Goal: Task Accomplishment & Management: Use online tool/utility

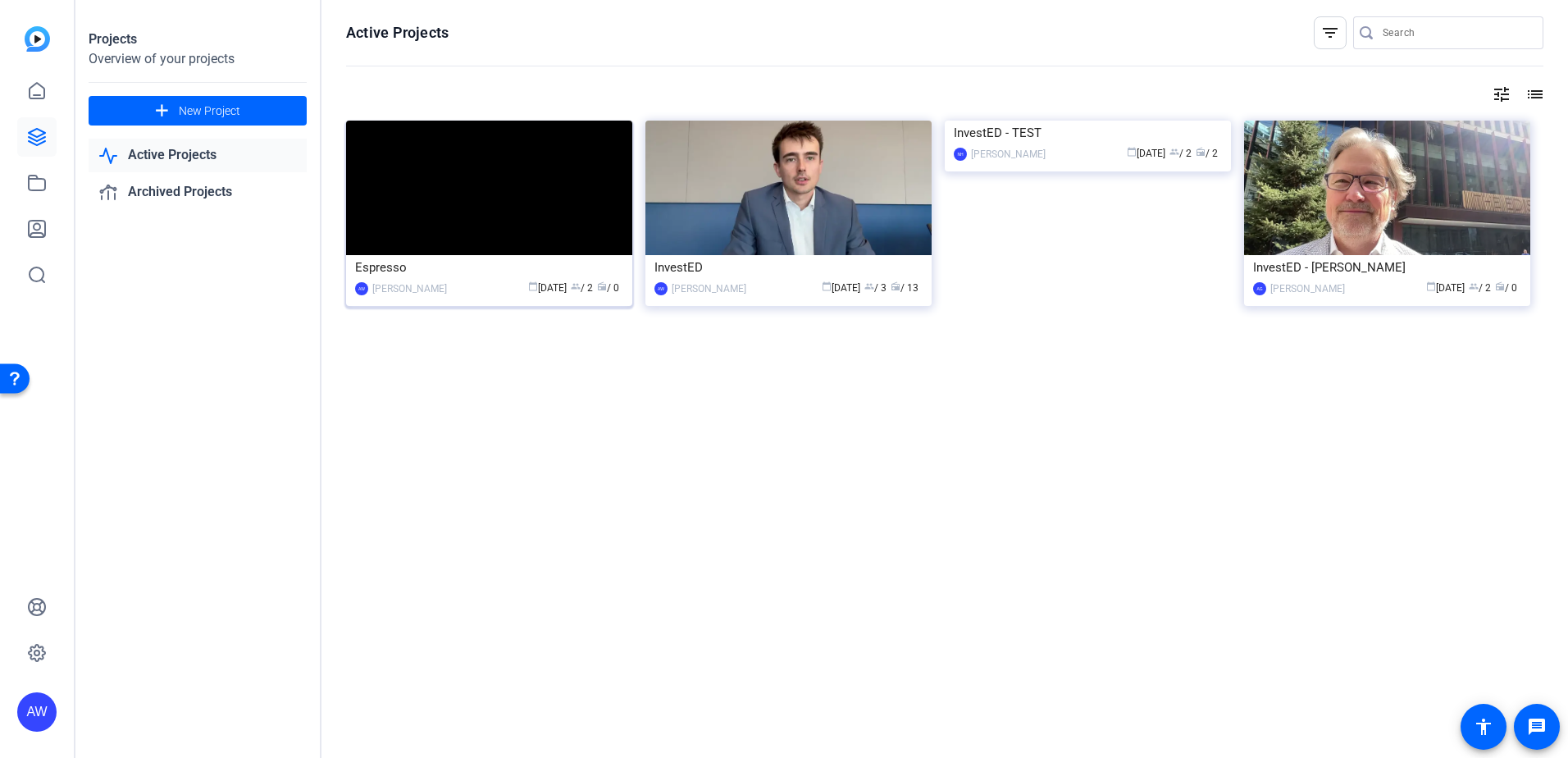
click at [460, 198] on img at bounding box center [489, 188] width 286 height 135
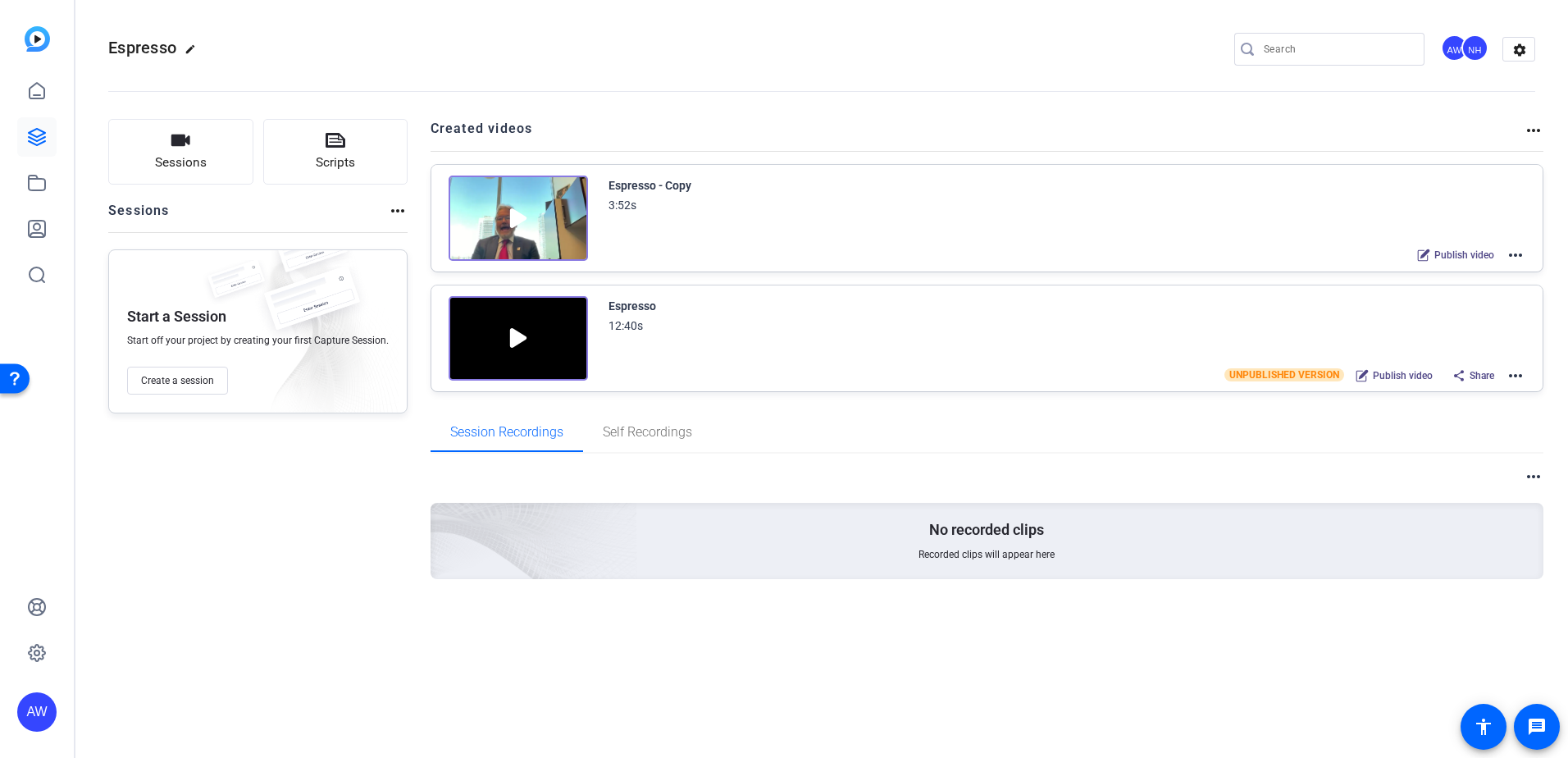
click at [1508, 371] on mat-icon "more_horiz" at bounding box center [1515, 375] width 20 height 20
click at [1410, 396] on span "Edit in Creator" at bounding box center [1455, 394] width 114 height 20
drag, startPoint x: 31, startPoint y: 188, endPoint x: 40, endPoint y: 187, distance: 9.1
click at [31, 188] on icon at bounding box center [37, 183] width 20 height 20
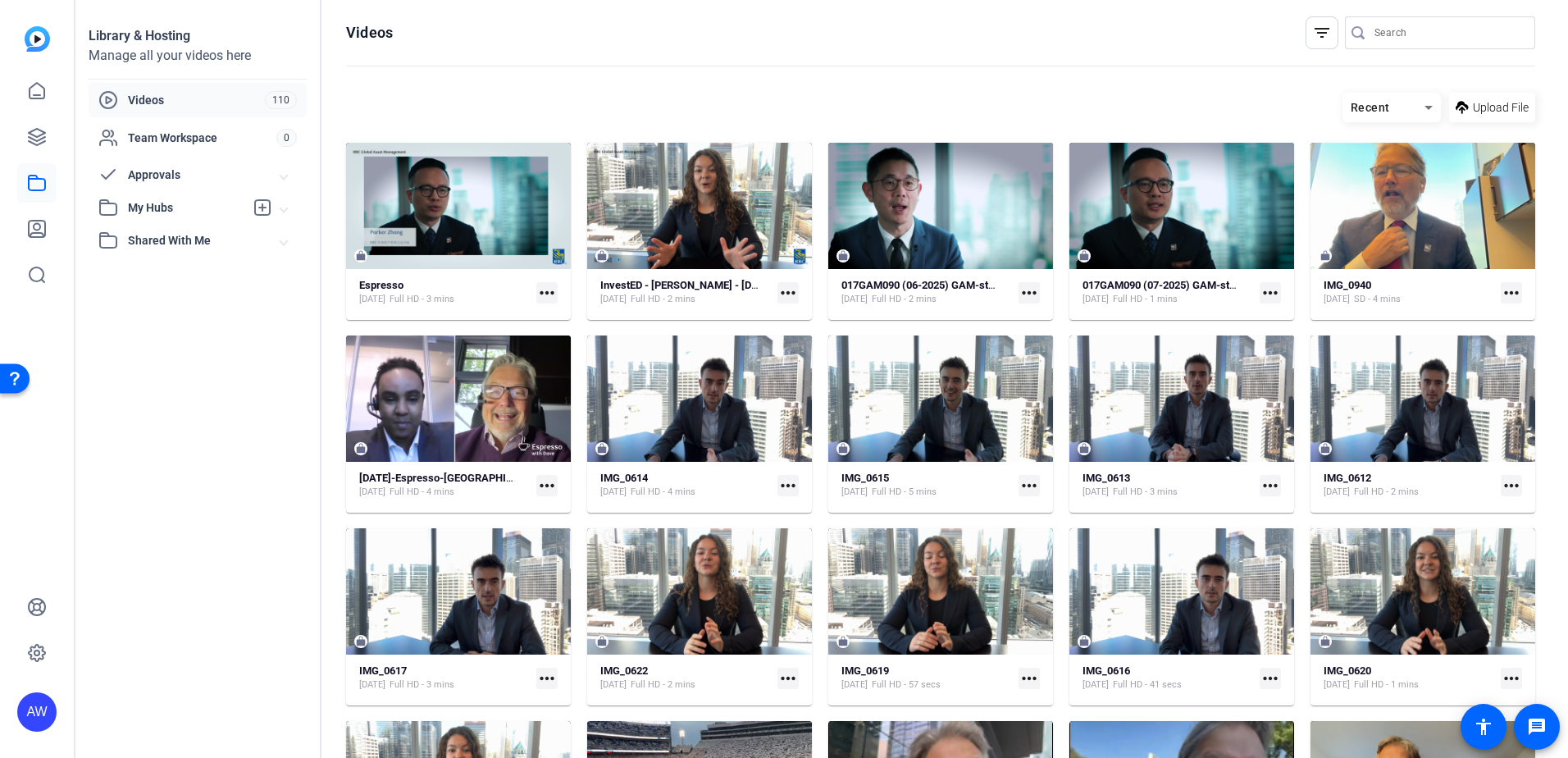
click at [1029, 289] on mat-icon "more_horiz" at bounding box center [1029, 293] width 21 height 21
click at [546, 78] on div at bounding box center [784, 379] width 1568 height 758
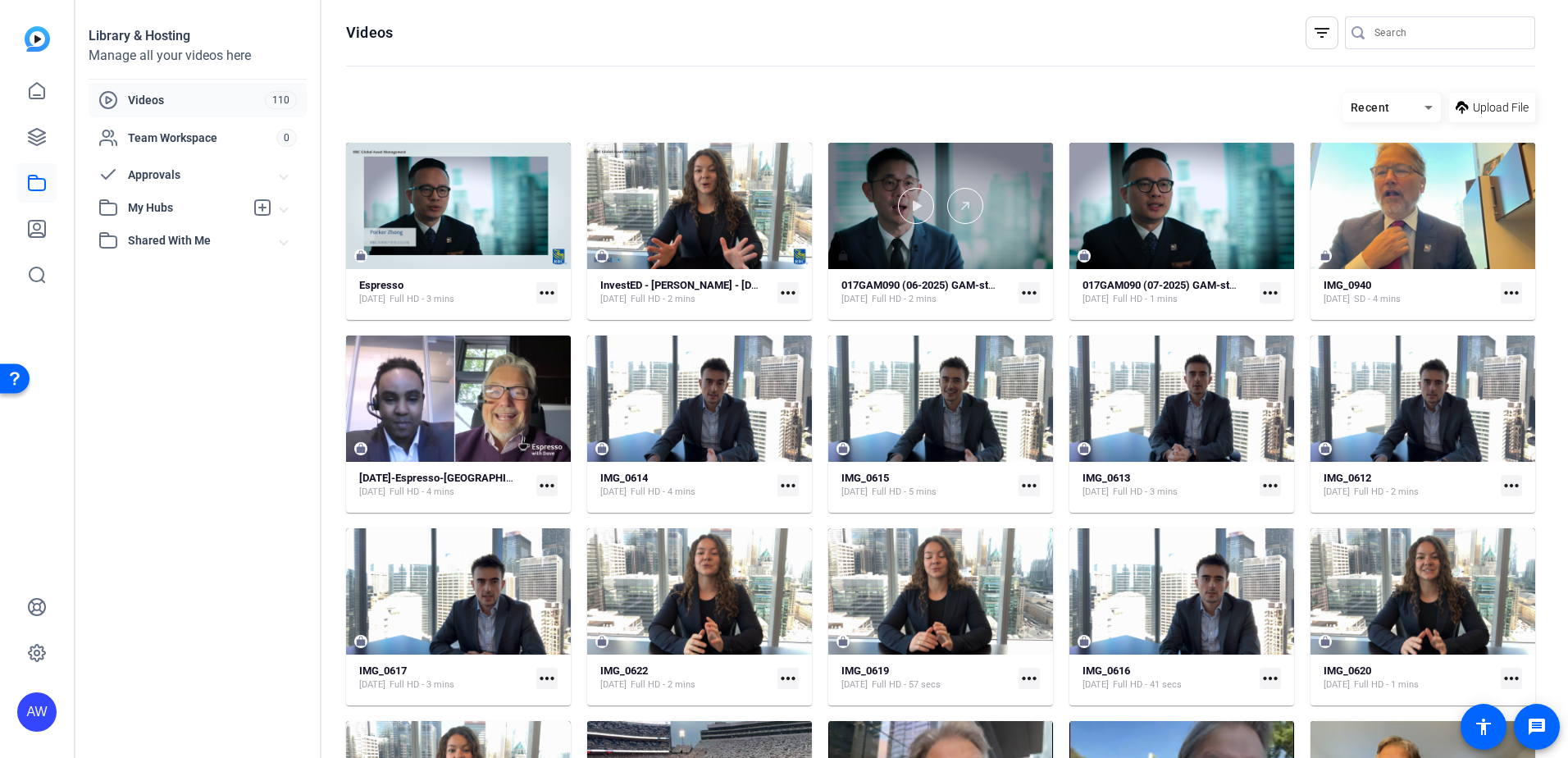
click at [1027, 172] on div at bounding box center [941, 206] width 225 height 126
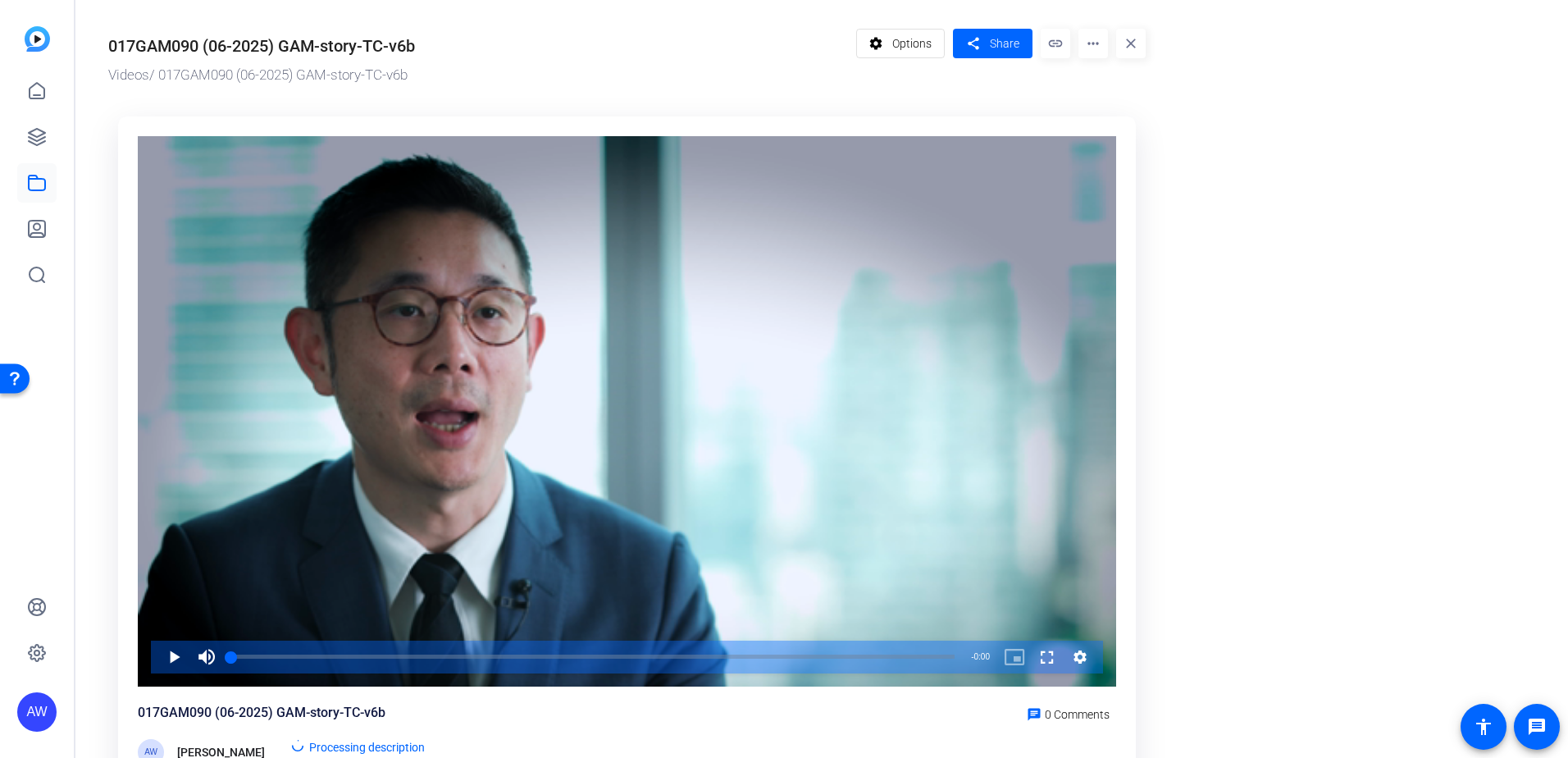
click at [1086, 32] on mat-icon "more_horiz" at bounding box center [1094, 44] width 30 height 30
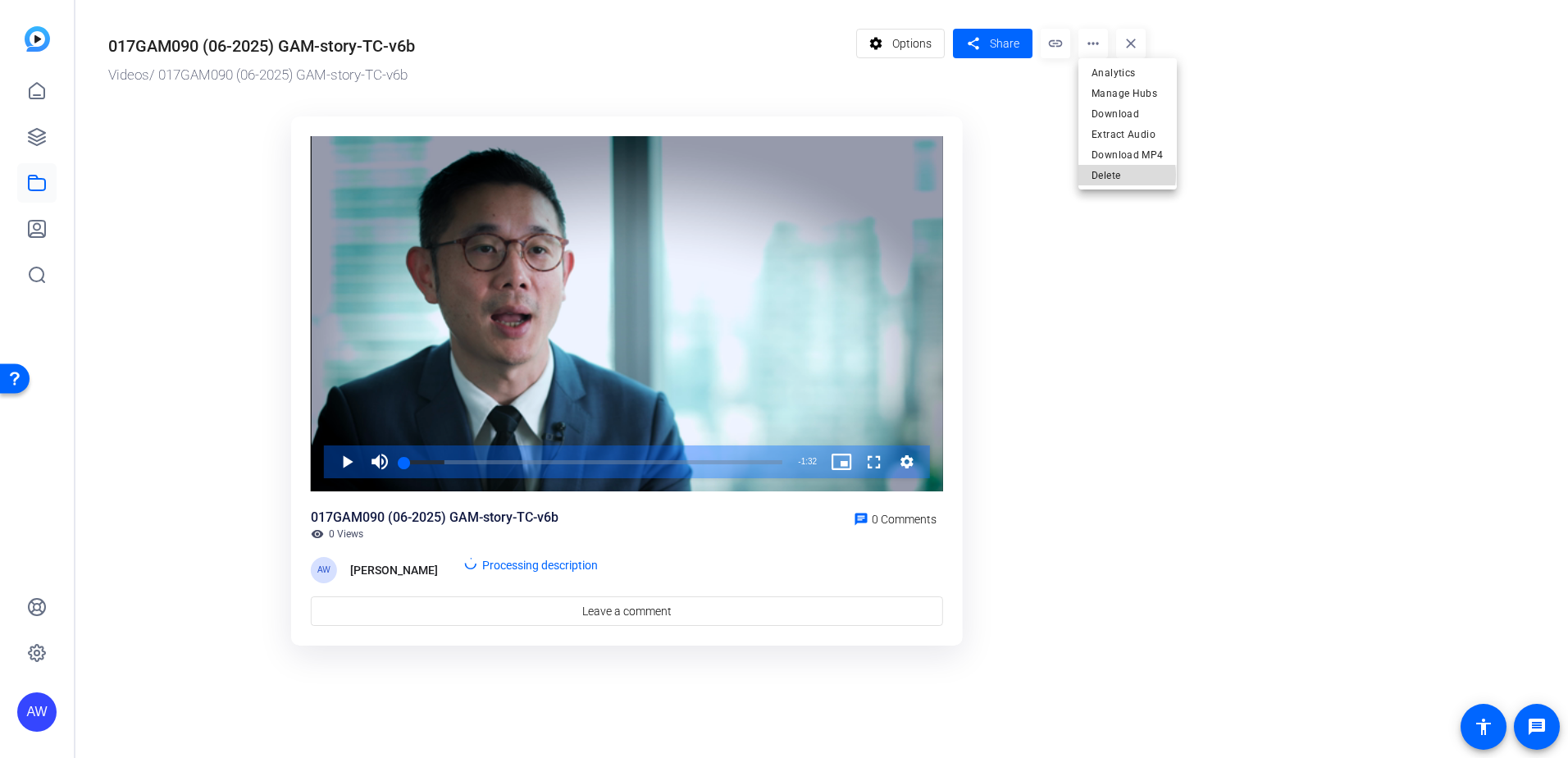
click at [1113, 174] on span "Delete" at bounding box center [1127, 175] width 72 height 20
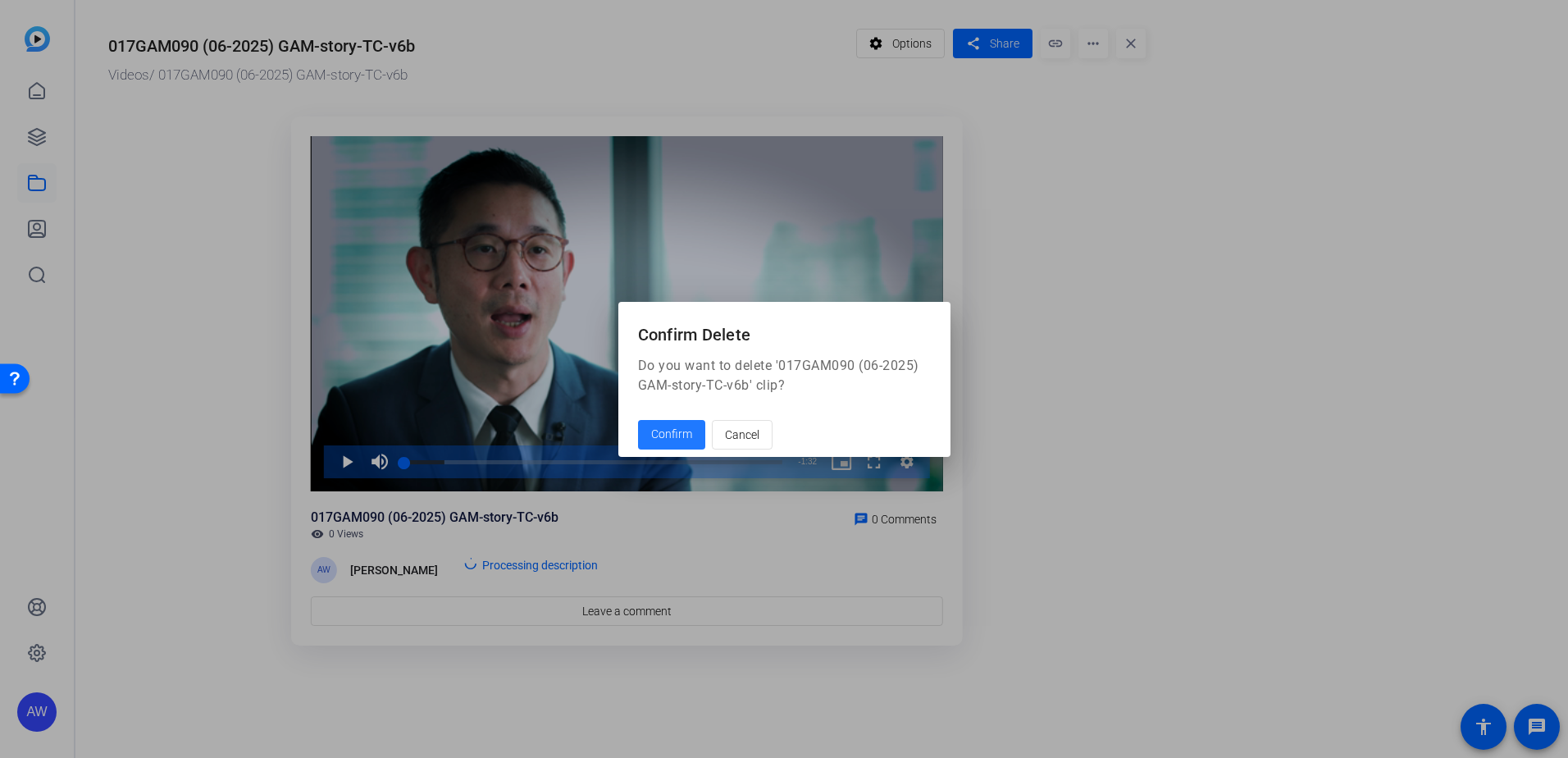
click at [659, 431] on span "Confirm" at bounding box center [672, 434] width 41 height 17
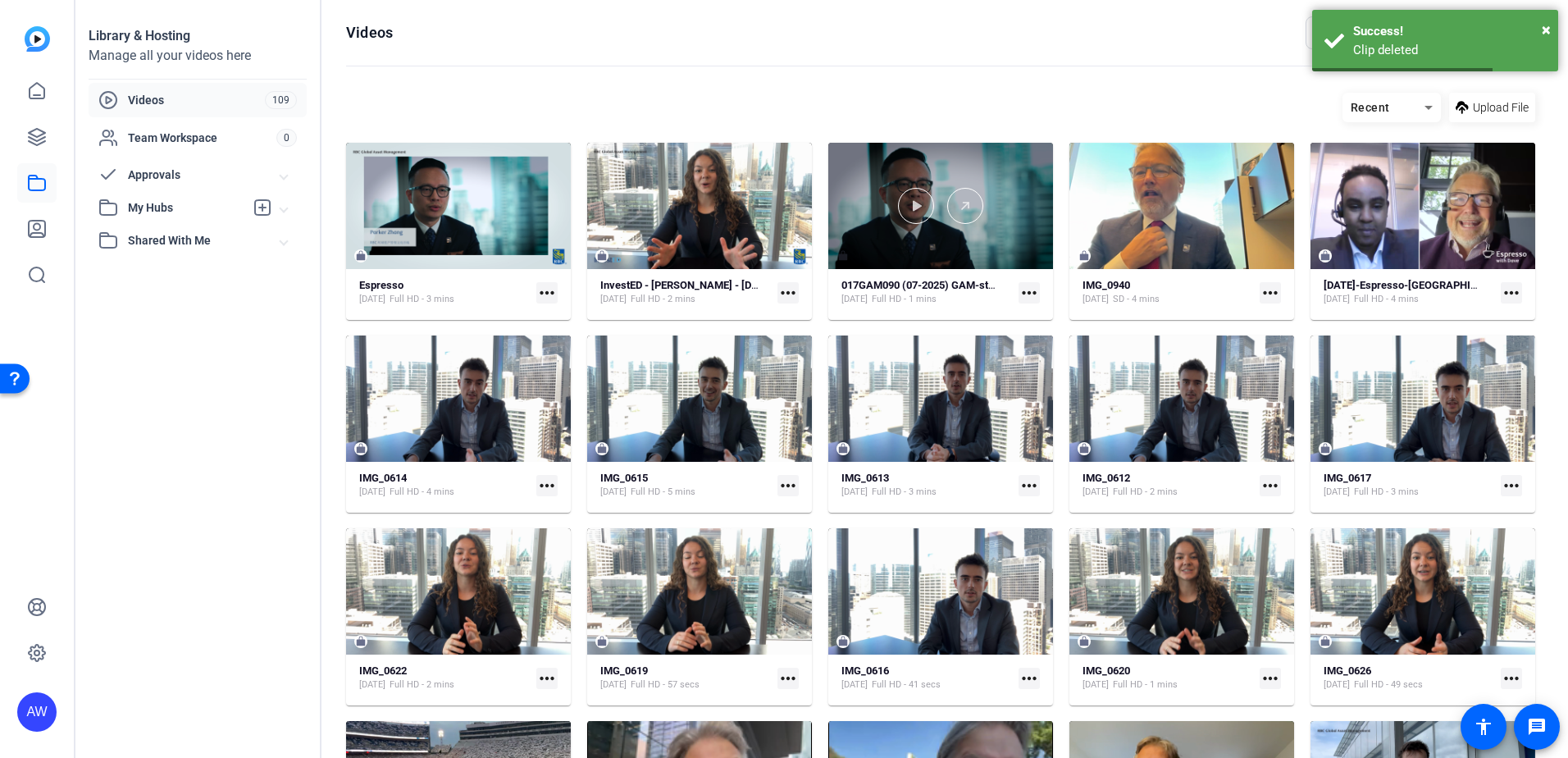
click at [1010, 188] on div at bounding box center [941, 206] width 225 height 36
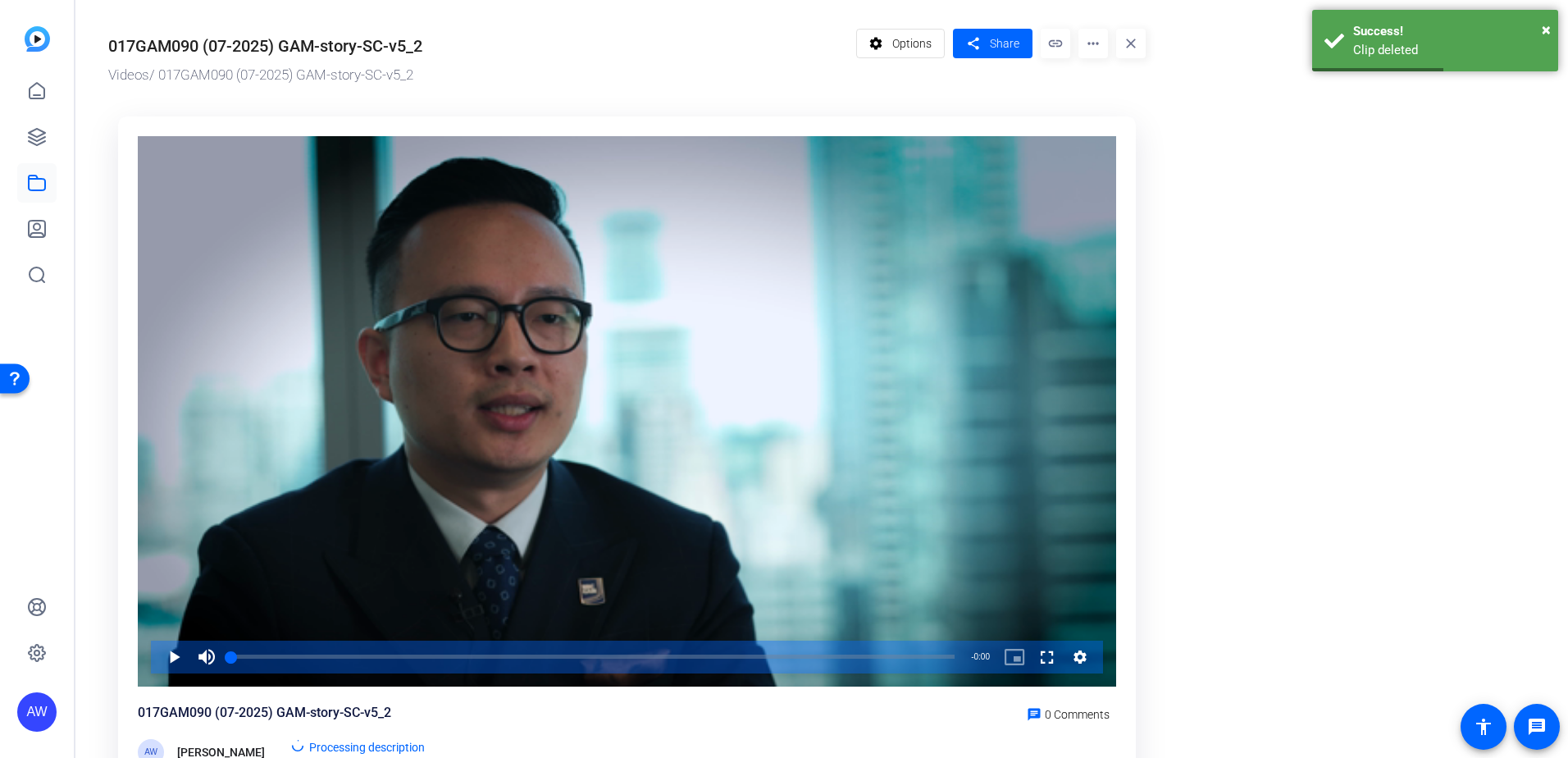
click at [1085, 34] on mat-icon "more_horiz" at bounding box center [1094, 44] width 30 height 30
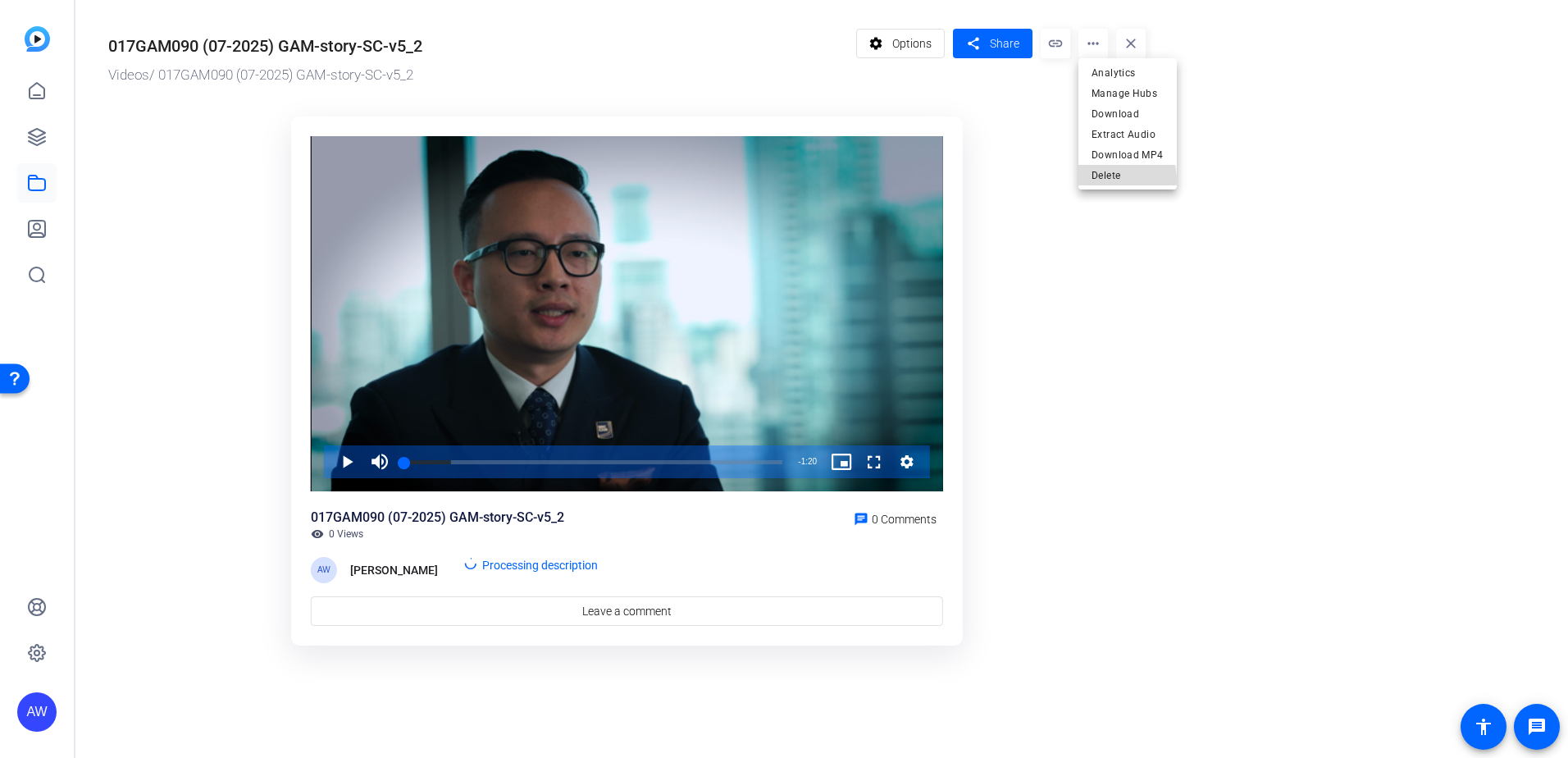
click at [1121, 179] on span "Delete" at bounding box center [1127, 175] width 72 height 20
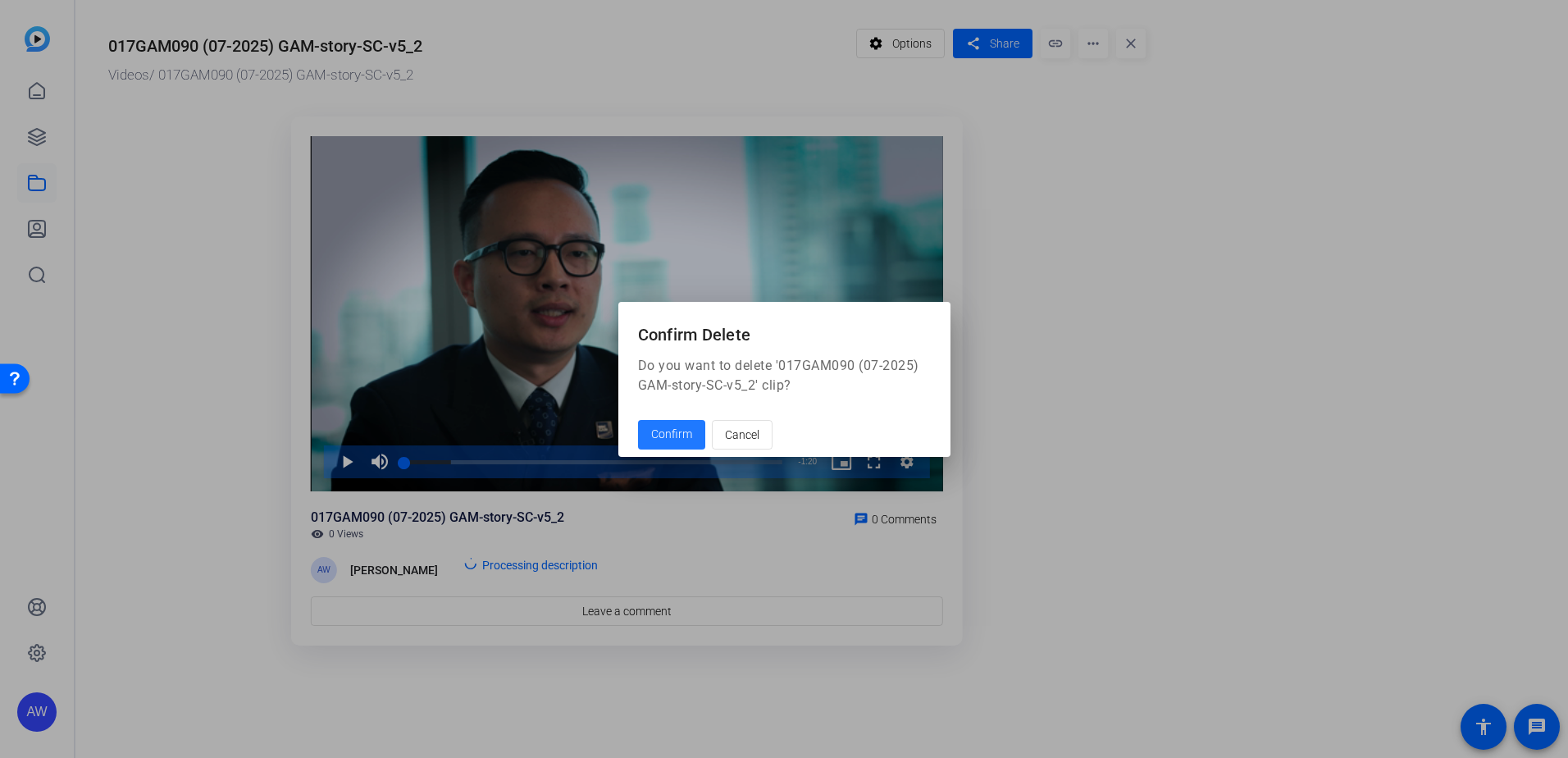
click at [655, 428] on span "Confirm" at bounding box center [672, 434] width 41 height 17
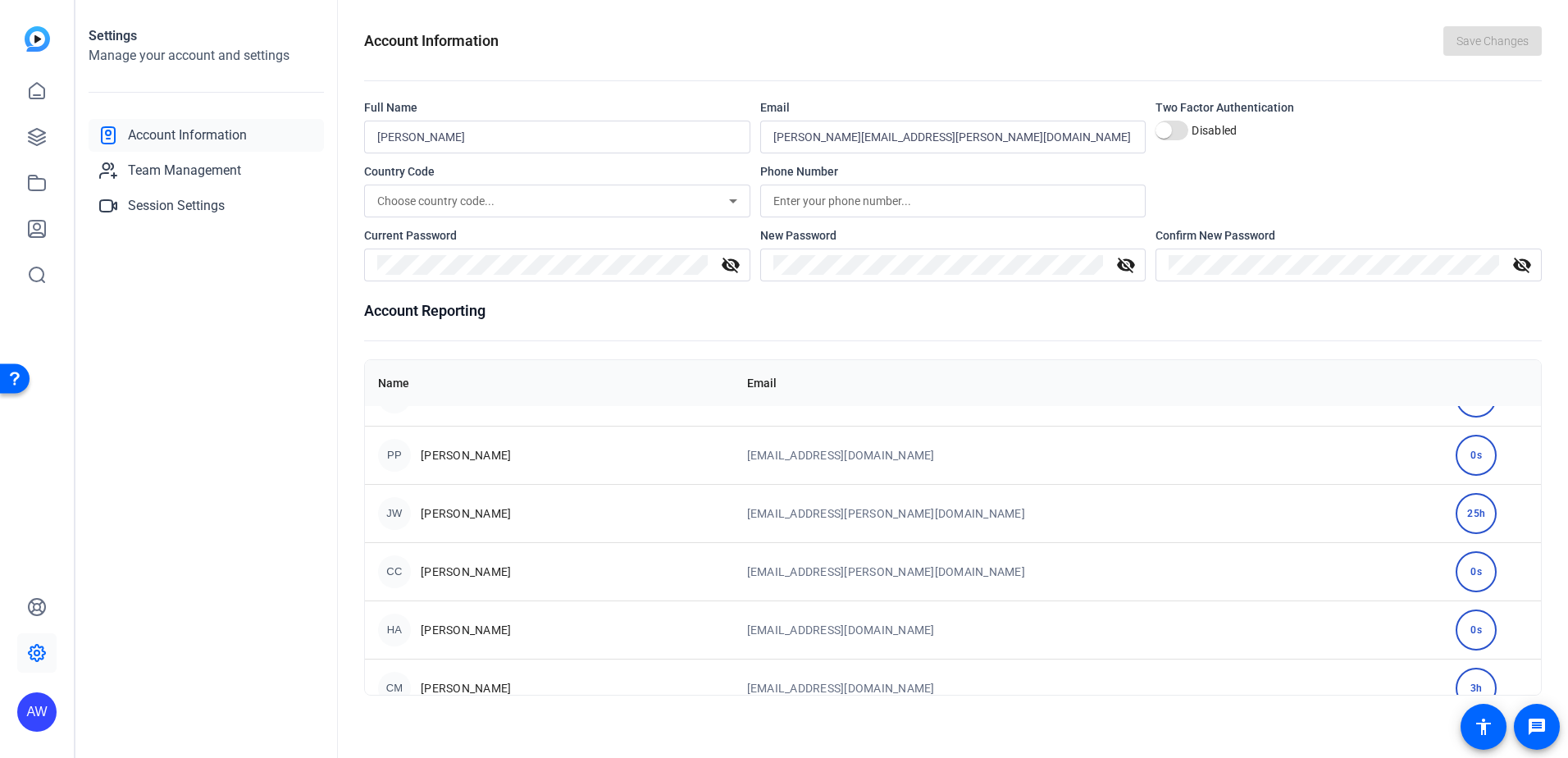
scroll to position [410, 0]
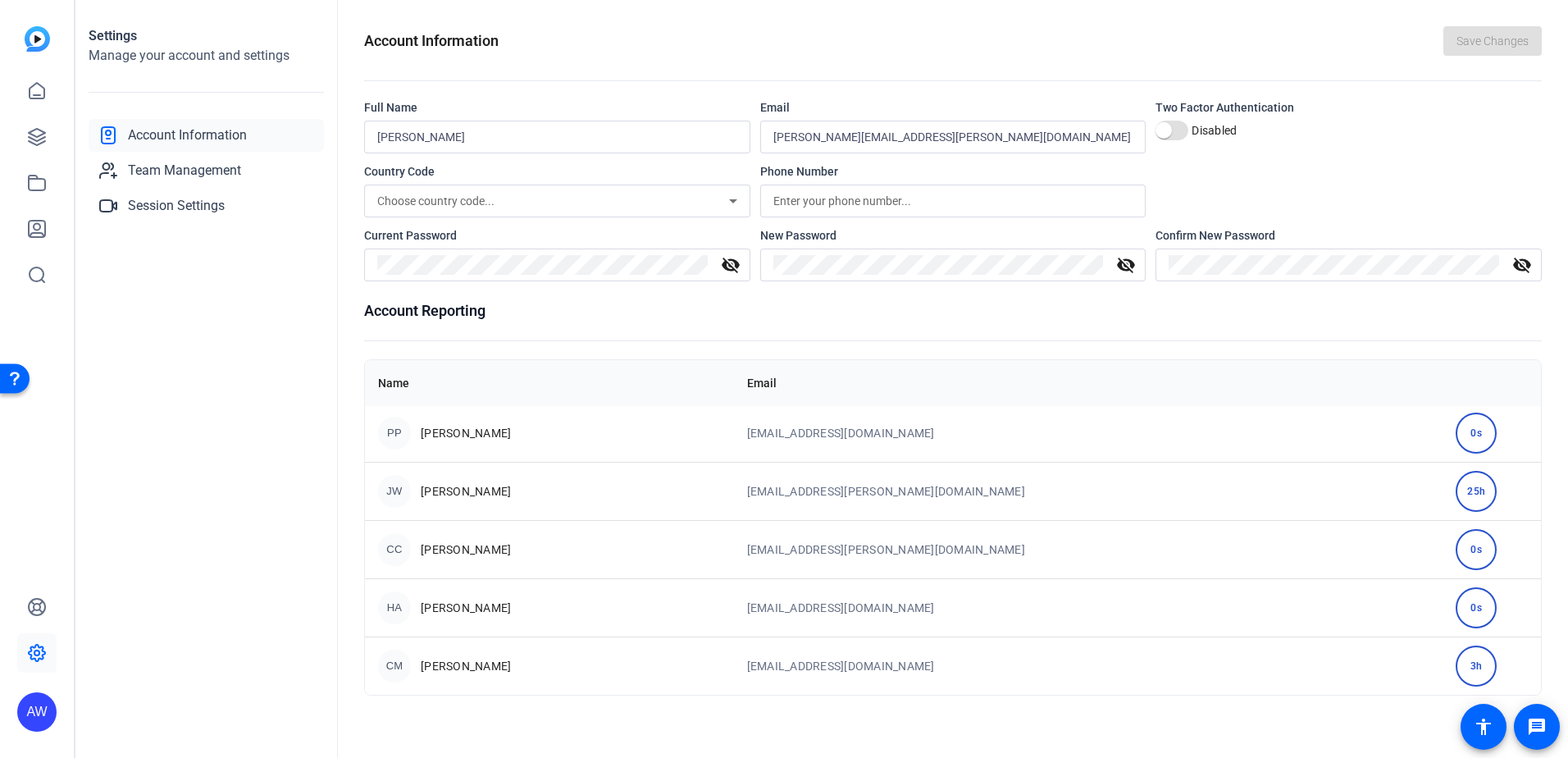
click at [7, 383] on div "Open Resource Center" at bounding box center [15, 378] width 30 height 30
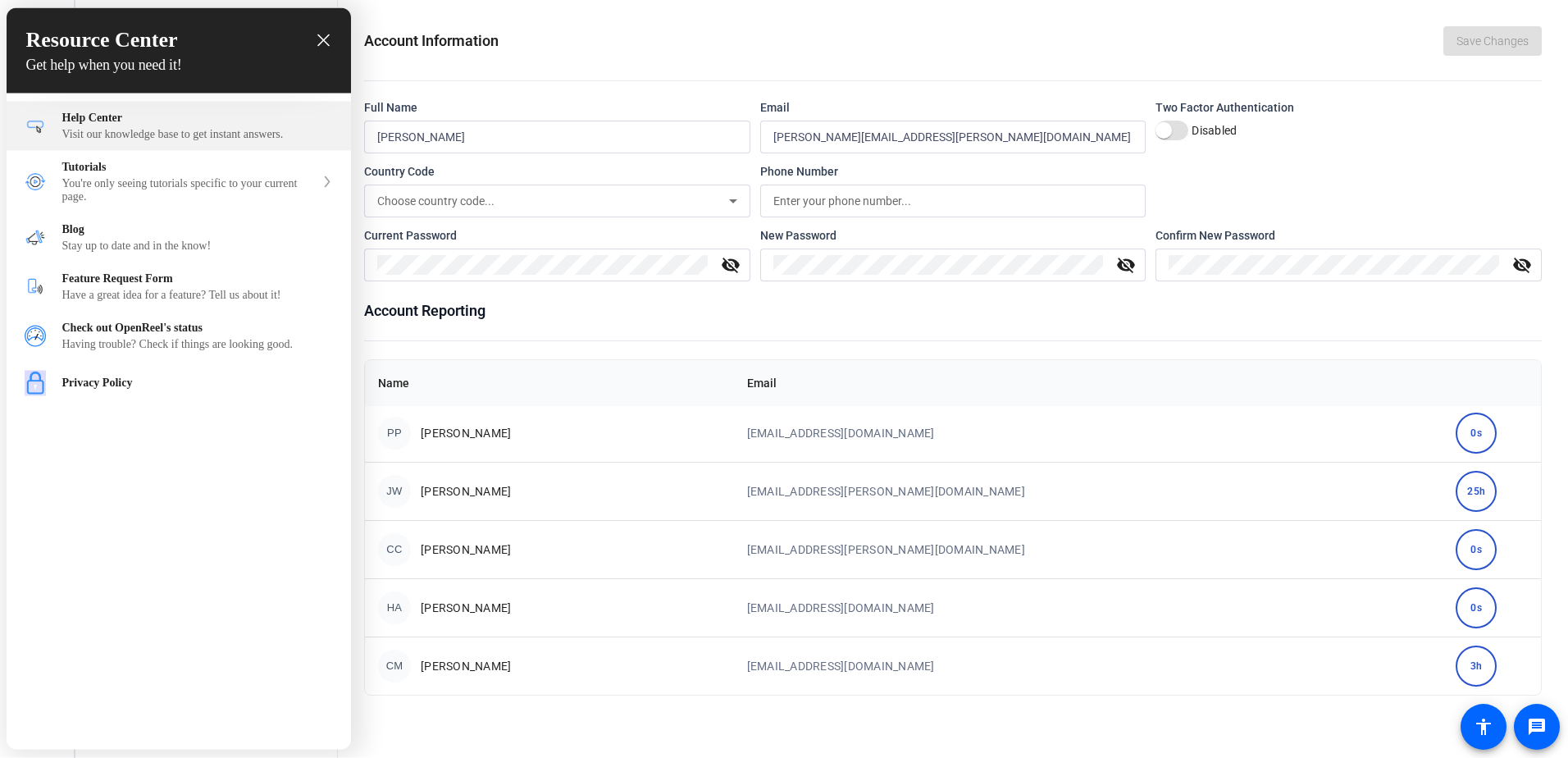
click at [160, 133] on div "Visit our knowledge base to get instant answers." at bounding box center [197, 135] width 270 height 13
click at [324, 44] on icon "close resource center" at bounding box center [323, 41] width 12 height 12
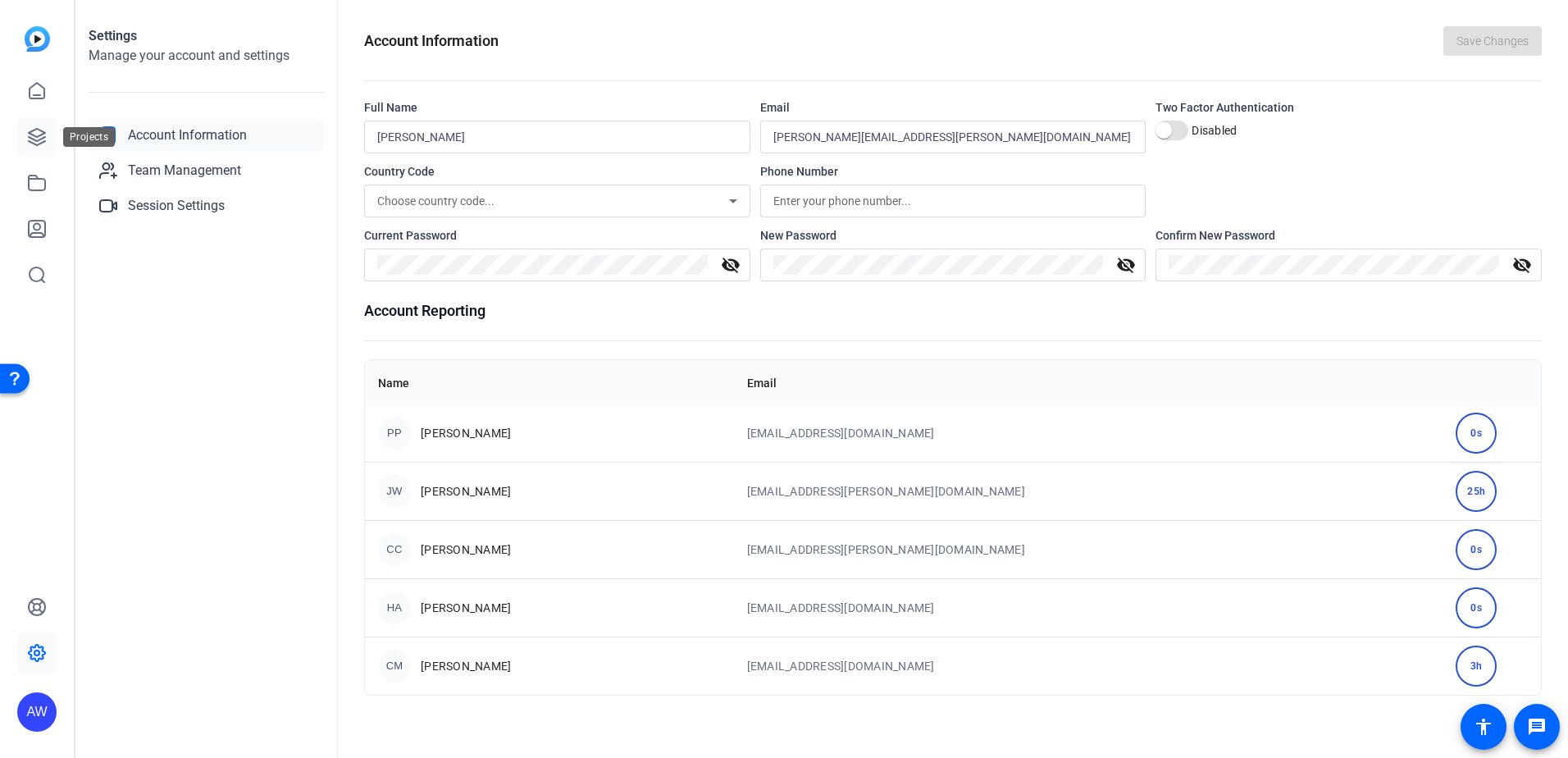
click at [35, 136] on icon at bounding box center [37, 137] width 17 height 17
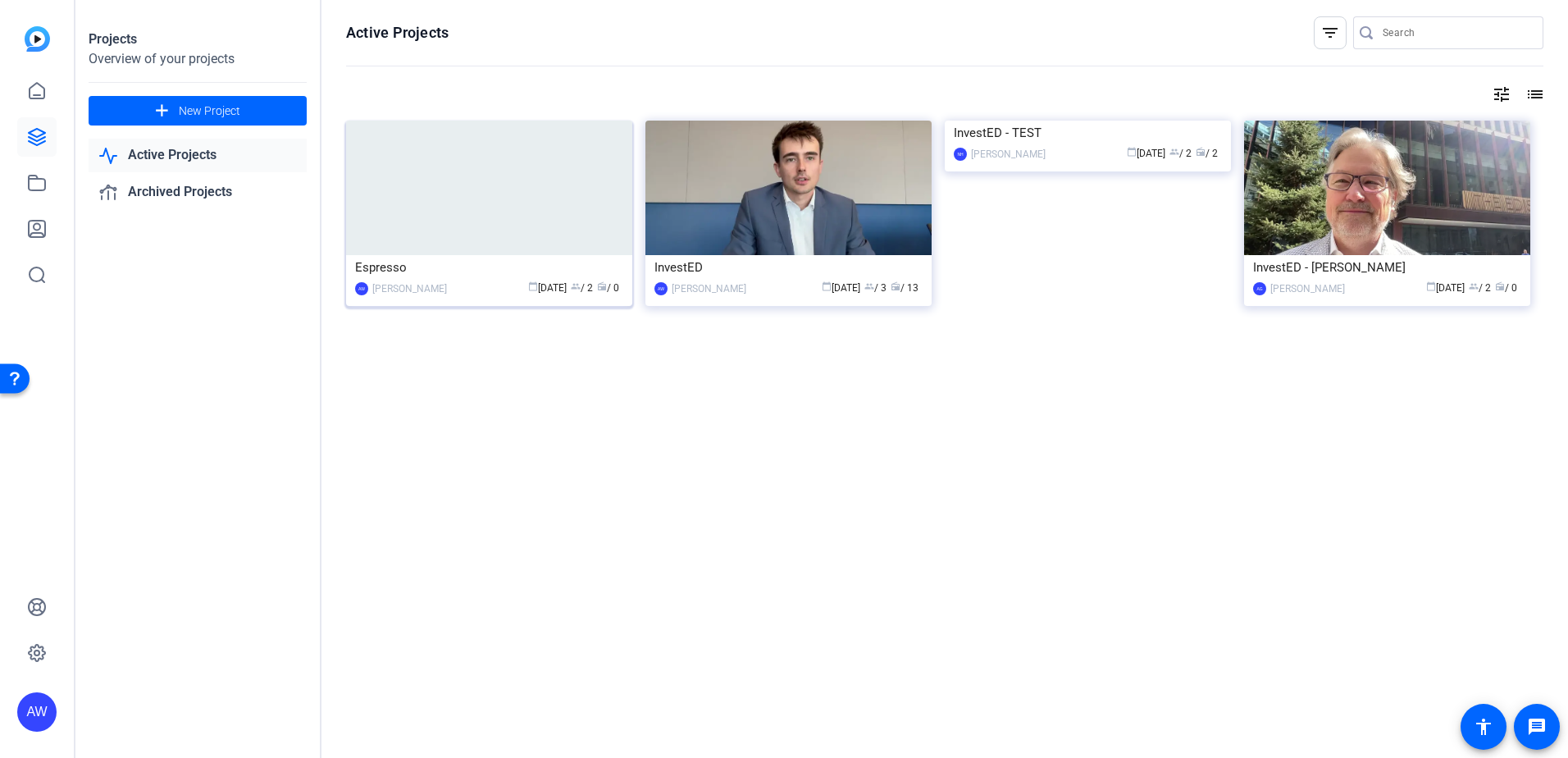
click at [486, 206] on img at bounding box center [489, 188] width 286 height 135
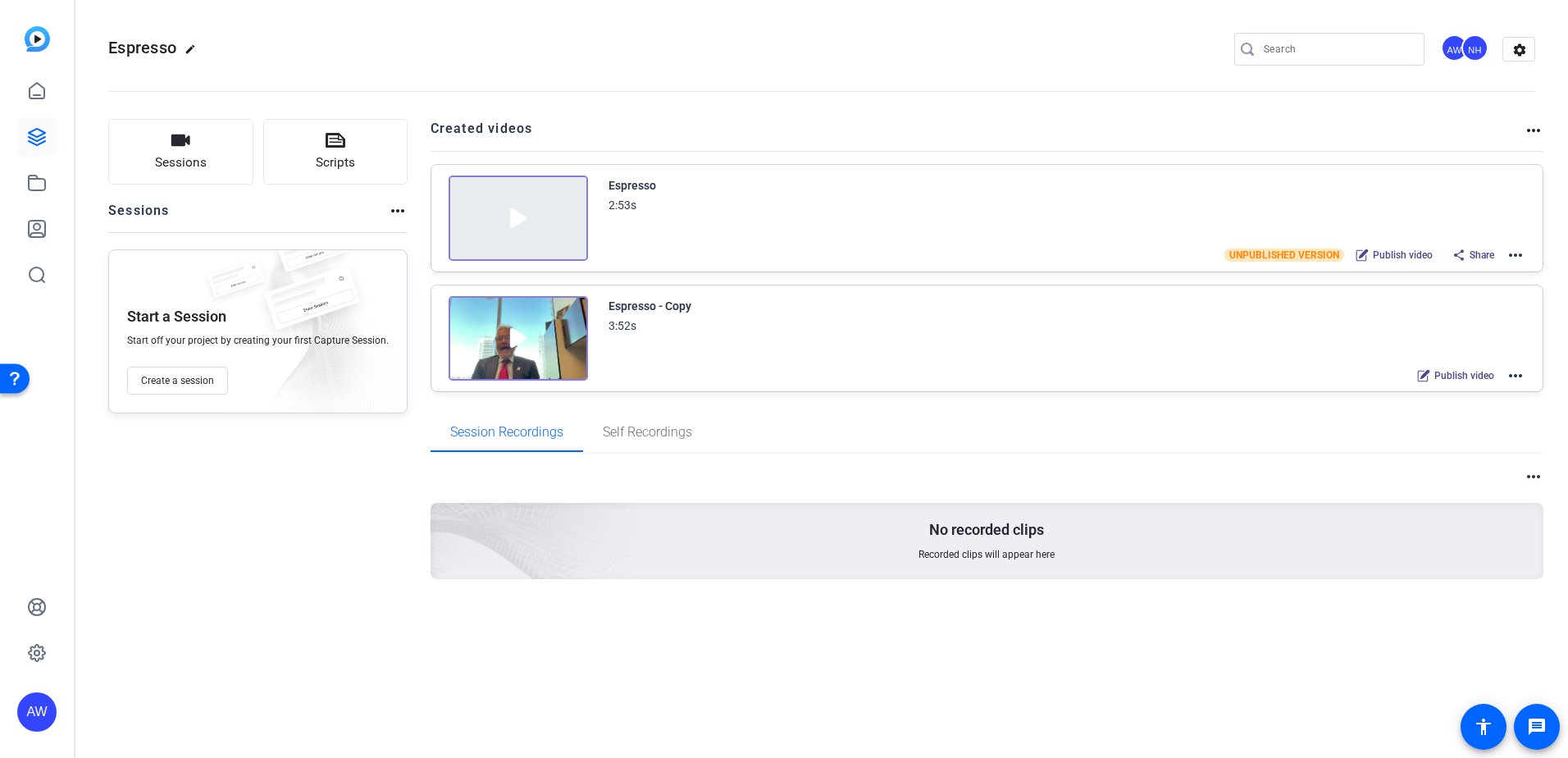
click at [1518, 258] on mat-icon "more_horiz" at bounding box center [1515, 255] width 20 height 20
click at [1412, 274] on span "Edit in Creator" at bounding box center [1455, 274] width 114 height 20
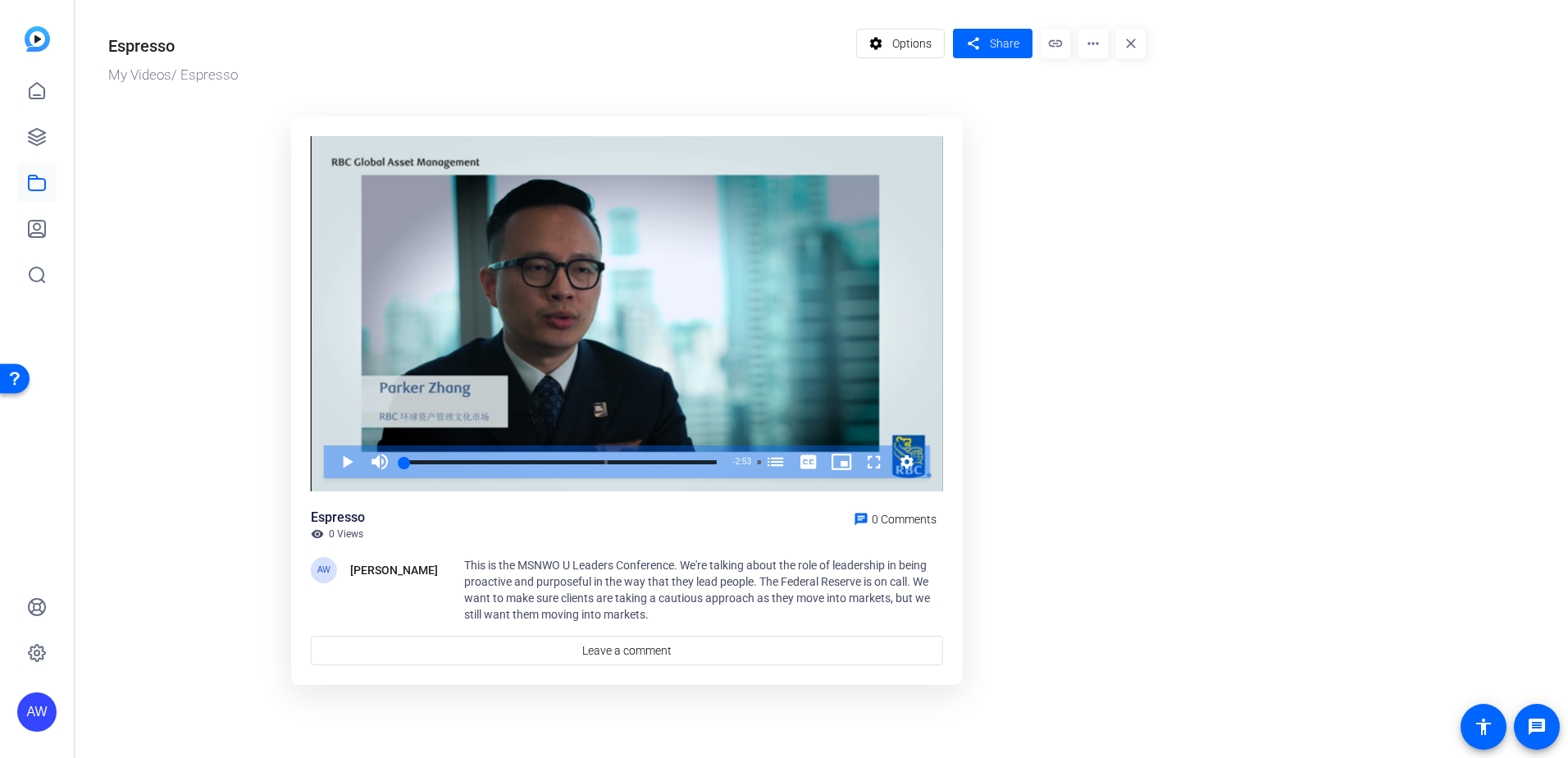
click at [499, 601] on span "This is the MSNWO U Leaders Conference. We're talking about the role of leaders…" at bounding box center [697, 589] width 465 height 62
click at [917, 59] on span at bounding box center [901, 44] width 88 height 40
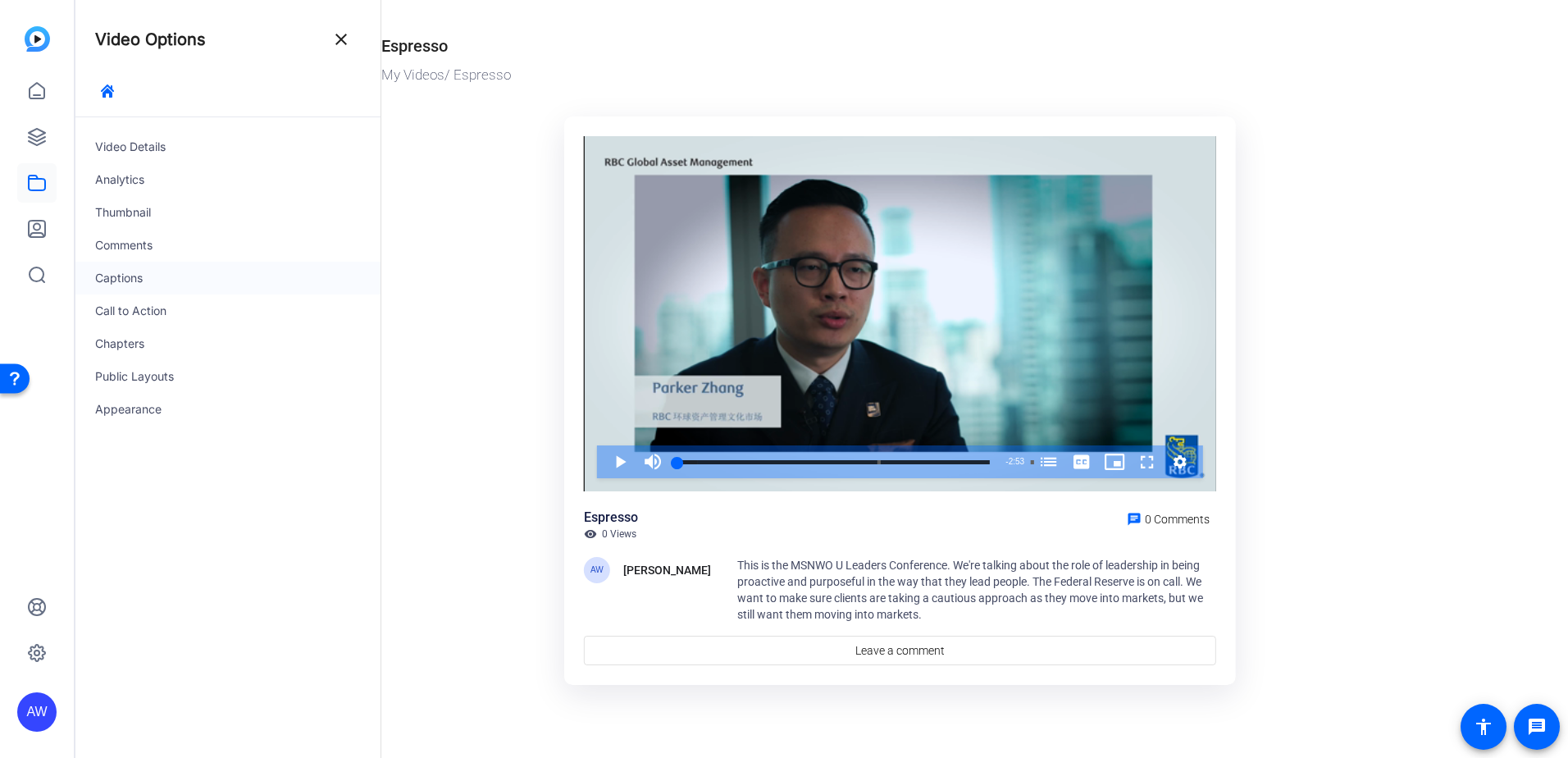
click at [126, 283] on div "Captions" at bounding box center [227, 278] width 305 height 33
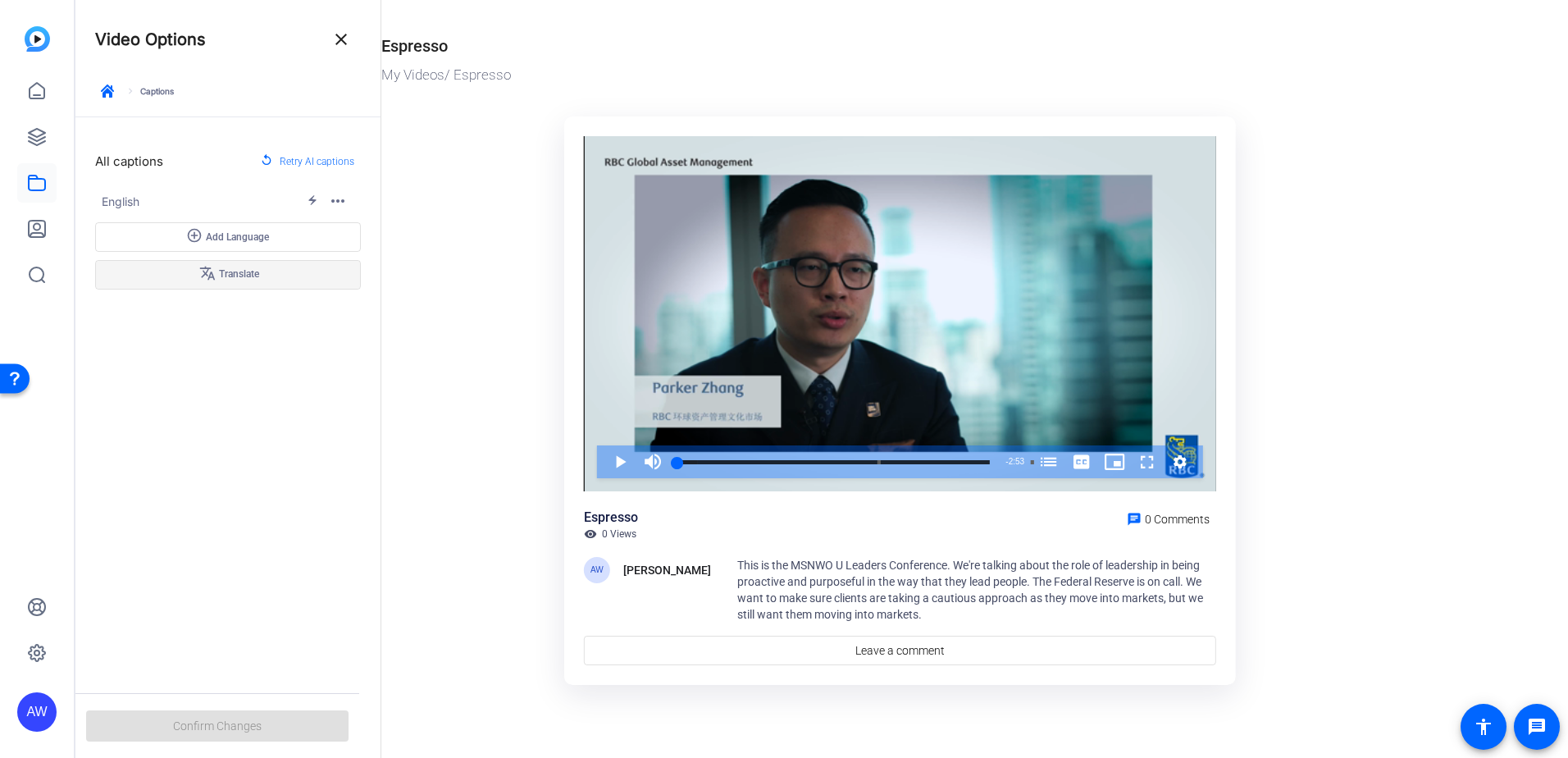
click at [286, 266] on span at bounding box center [227, 275] width 264 height 40
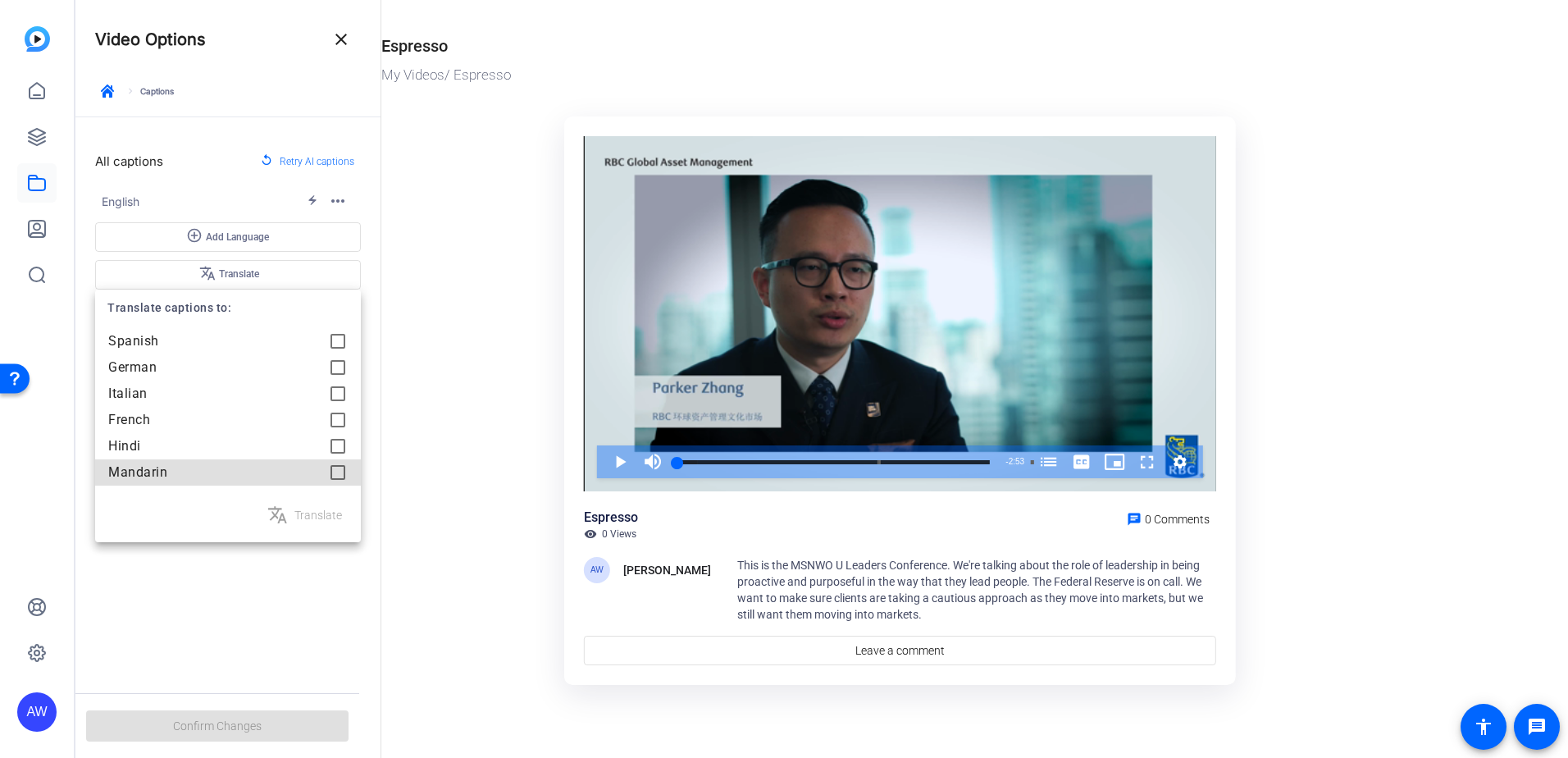
click at [188, 479] on span "Mandarin" at bounding box center [205, 473] width 193 height 20
click at [308, 512] on span "Translate" at bounding box center [318, 515] width 48 height 20
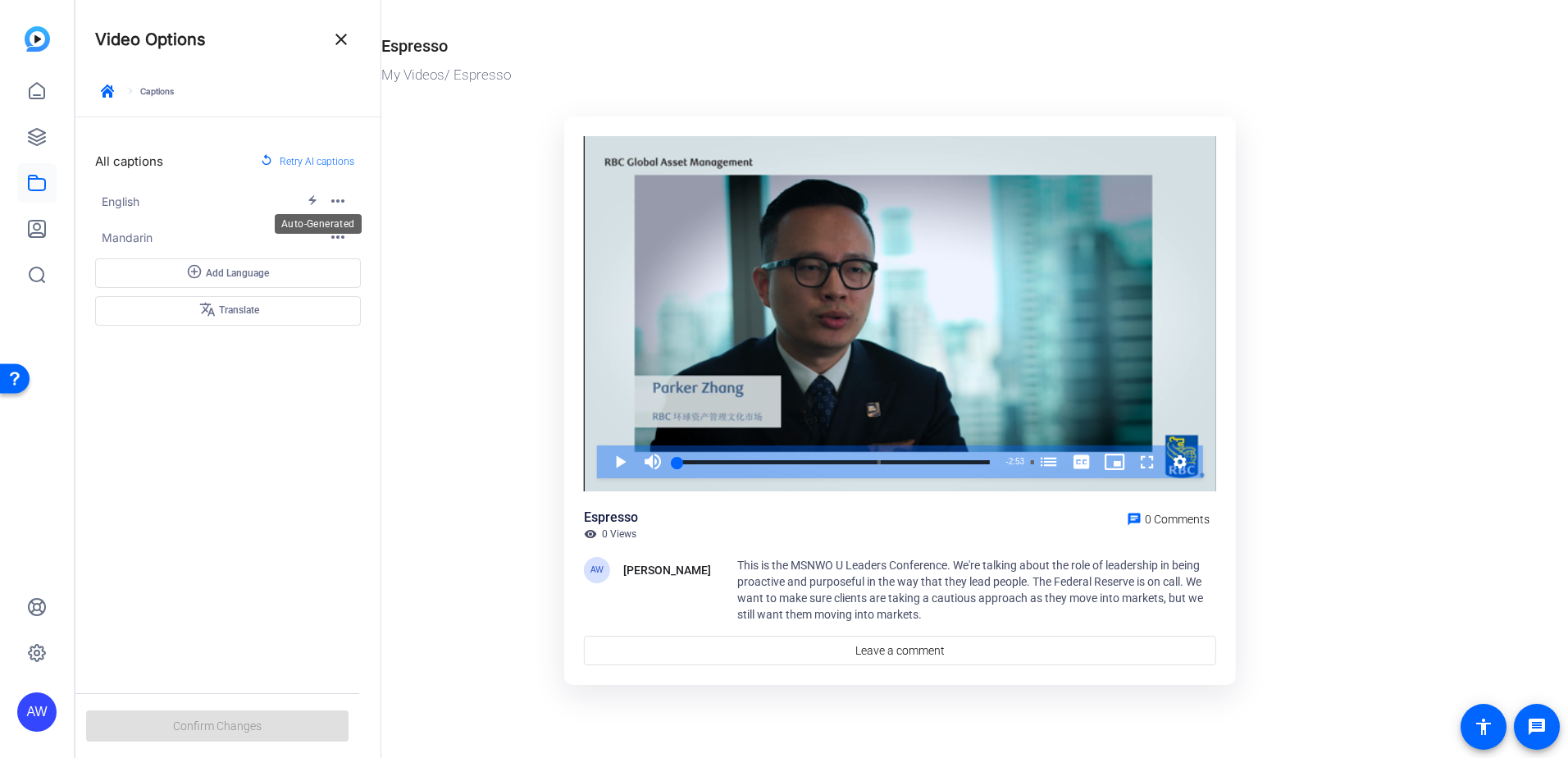
click at [308, 198] on mat-icon "electric_bolt" at bounding box center [317, 201] width 21 height 13
click at [339, 198] on mat-icon "more_horiz" at bounding box center [338, 201] width 20 height 20
click at [470, 391] on div at bounding box center [784, 379] width 1568 height 758
click at [244, 550] on div "All captions replay Retry AI captions English electric_bolt more_horiz Mandarin…" at bounding box center [227, 395] width 305 height 555
click at [493, 475] on ktd-grid "Video Player is loading. Play Video Play Mute Current Time 0:00 / Duration 2:53…" at bounding box center [899, 402] width 1037 height 590
